Goal: Book appointment/travel/reservation

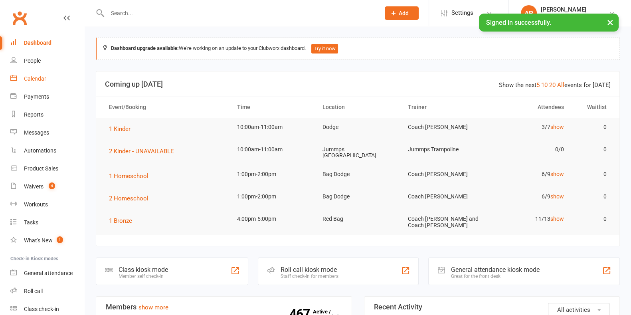
click at [30, 83] on link "Calendar" at bounding box center [47, 79] width 74 height 18
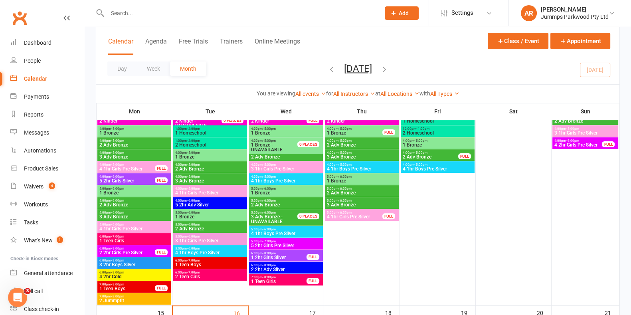
scroll to position [299, 0]
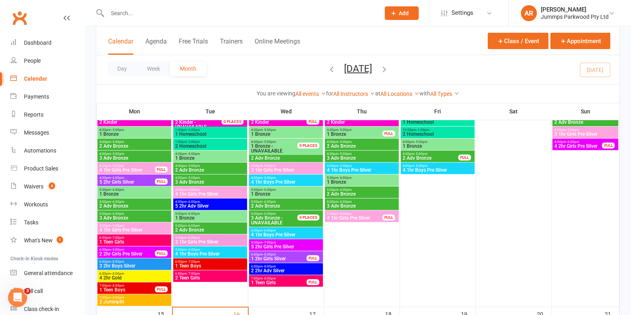
click at [209, 165] on span "4:00pm - 5:00pm" at bounding box center [210, 166] width 71 height 4
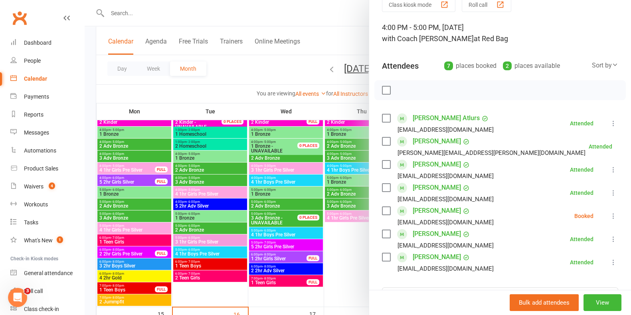
scroll to position [49, 0]
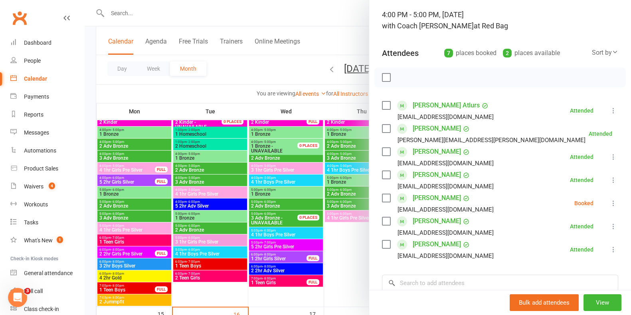
click at [233, 73] on div at bounding box center [358, 157] width 546 height 315
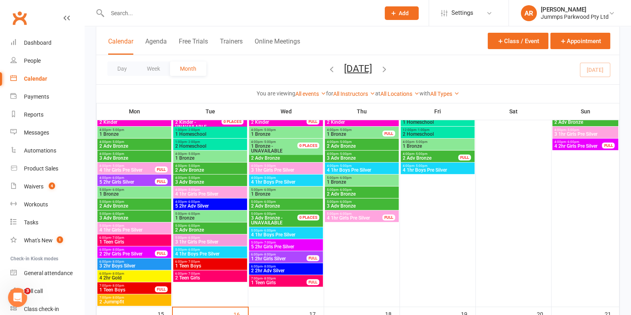
click at [209, 176] on span "4:00pm - 5:00pm" at bounding box center [210, 178] width 71 height 4
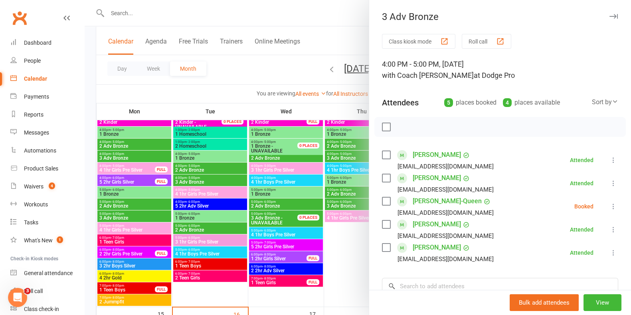
click at [244, 63] on div at bounding box center [358, 157] width 546 height 315
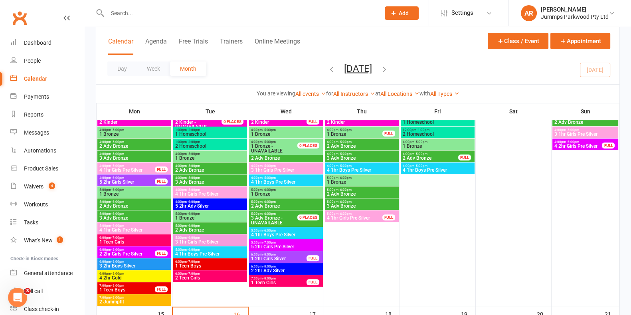
click at [190, 9] on input "text" at bounding box center [239, 13] width 269 height 11
click at [213, 225] on span "5:00pm - 6:00pm" at bounding box center [210, 226] width 71 height 4
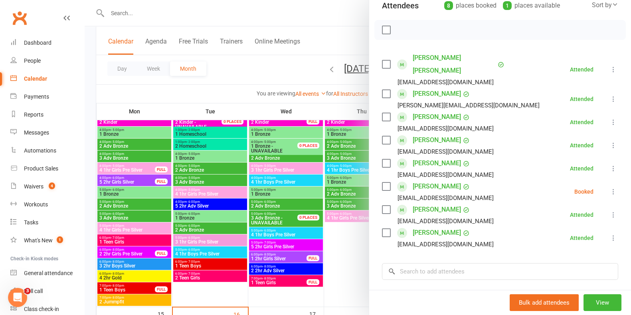
scroll to position [99, 0]
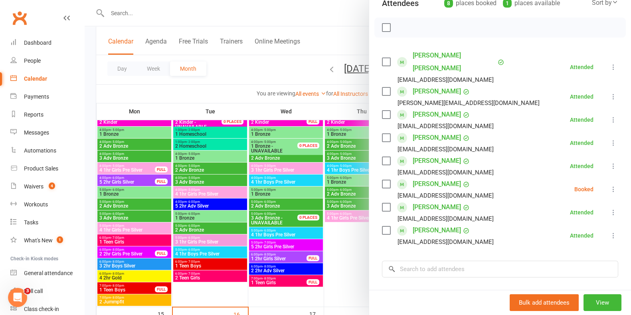
click at [228, 90] on div at bounding box center [358, 157] width 546 height 315
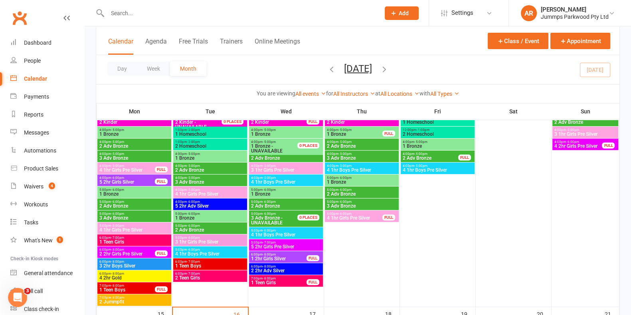
scroll to position [499, 0]
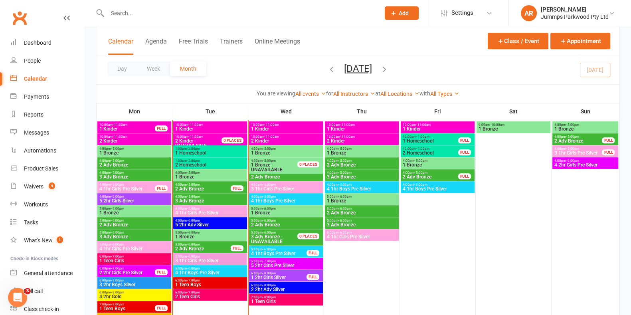
click at [215, 245] on span "5:00pm - 6:00pm" at bounding box center [203, 245] width 56 height 4
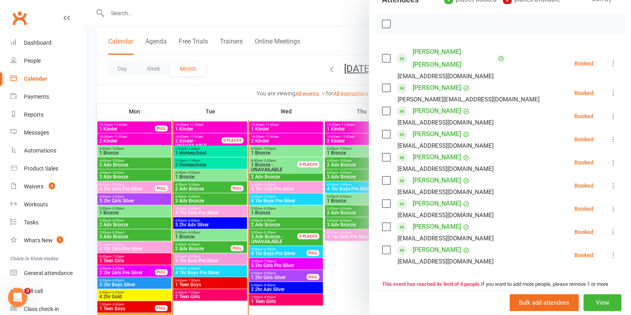
scroll to position [150, 0]
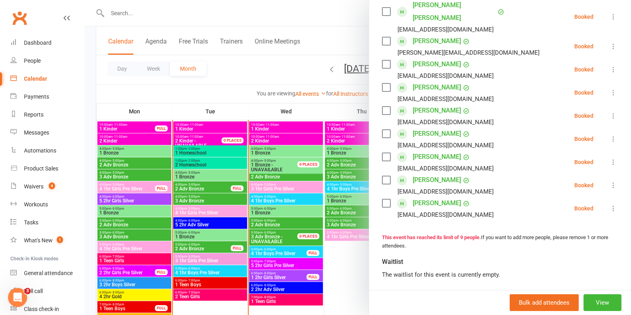
click at [231, 196] on div at bounding box center [358, 157] width 546 height 315
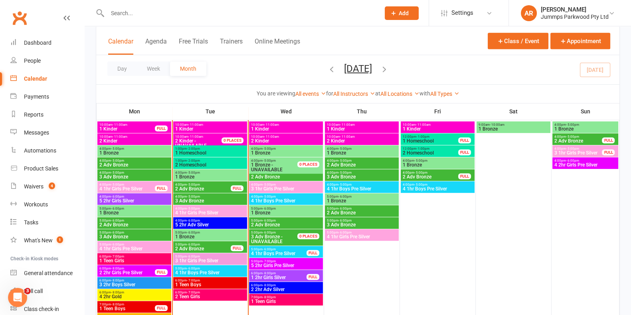
click at [232, 195] on span "4:00pm - 5:00pm" at bounding box center [210, 197] width 71 height 4
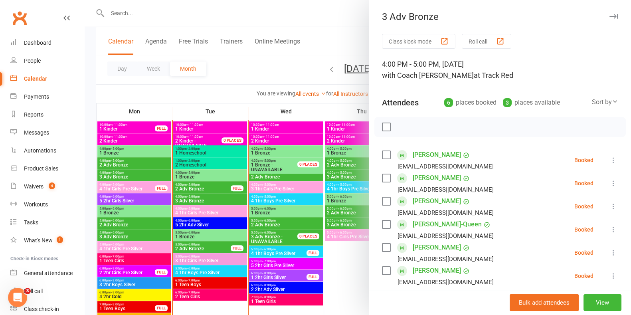
click at [227, 19] on div at bounding box center [358, 157] width 546 height 315
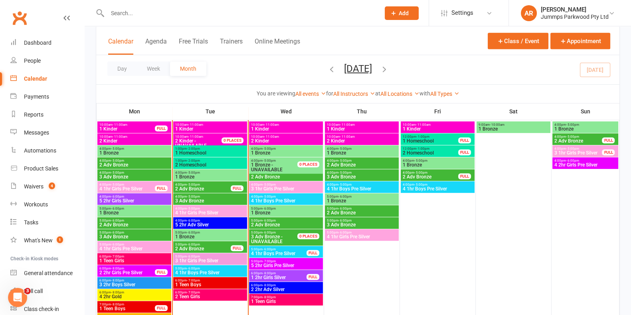
click at [223, 14] on input "text" at bounding box center [239, 13] width 269 height 11
type input "m"
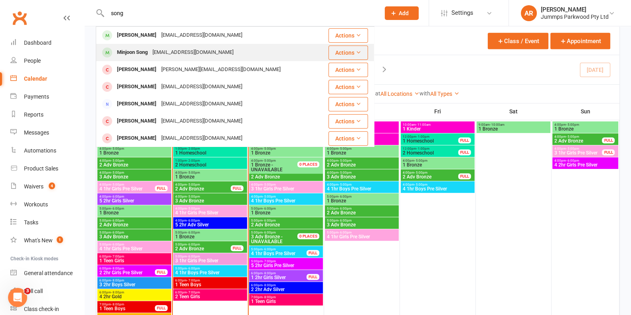
type input "song"
click at [191, 49] on div "[EMAIL_ADDRESS][DOMAIN_NAME]" at bounding box center [193, 53] width 86 height 12
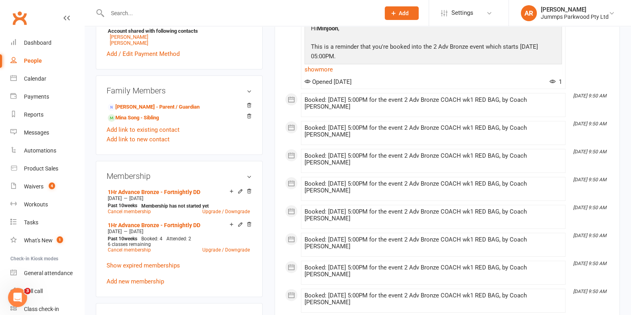
scroll to position [399, 0]
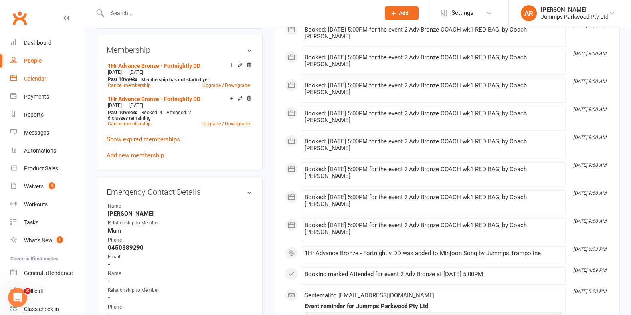
click at [40, 77] on div "Calendar" at bounding box center [35, 78] width 22 height 6
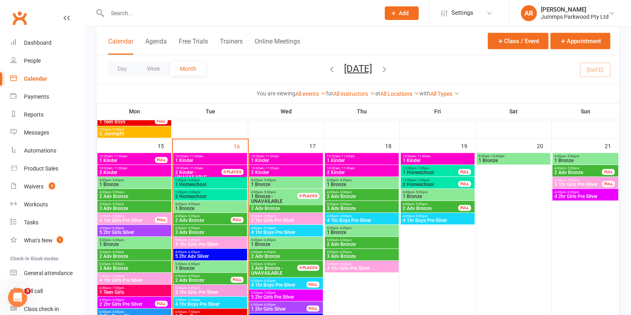
scroll to position [499, 0]
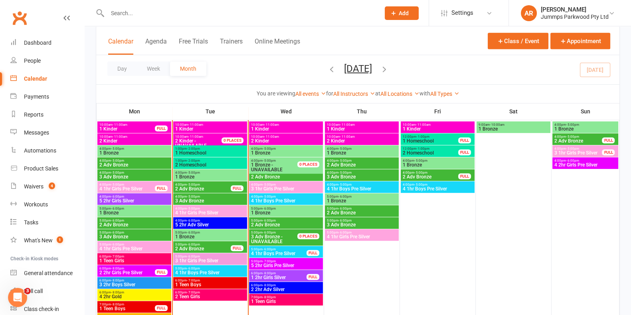
click at [235, 197] on span "4:00pm - 5:00pm" at bounding box center [210, 197] width 71 height 4
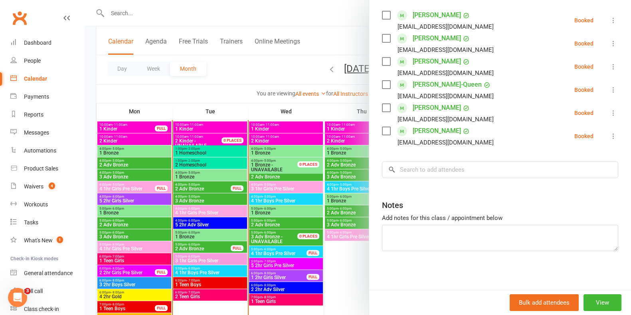
scroll to position [140, 0]
click at [455, 170] on input "search" at bounding box center [500, 169] width 236 height 17
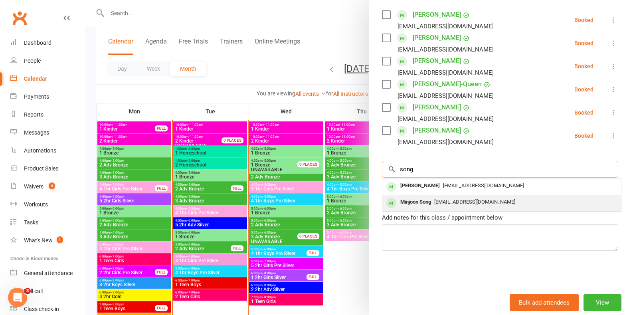
type input "song"
click at [437, 199] on span "[EMAIL_ADDRESS][DOMAIN_NAME]" at bounding box center [474, 202] width 81 height 6
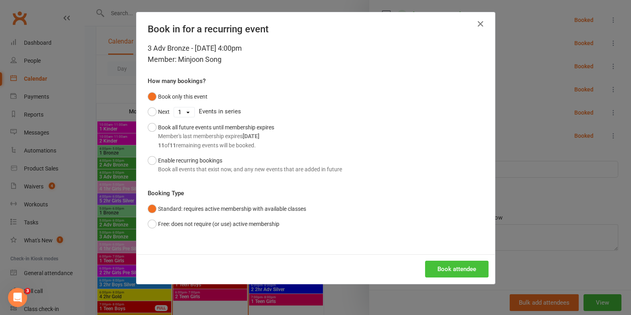
click at [455, 261] on button "Book attendee" at bounding box center [456, 268] width 63 height 17
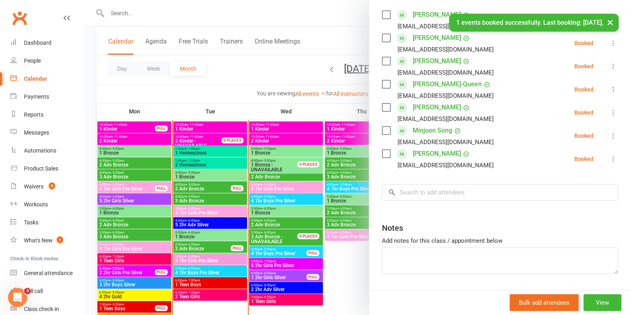
click at [286, 63] on div at bounding box center [358, 157] width 546 height 315
